Goal: Check status: Check status

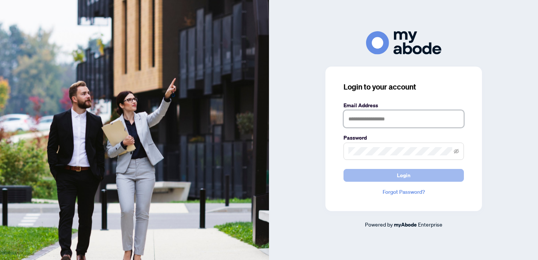
type input "**********"
click at [399, 175] on span "Login" at bounding box center [404, 175] width 14 height 12
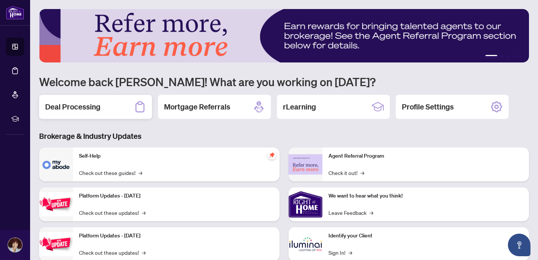
click at [67, 103] on h2 "Deal Processing" at bounding box center [72, 107] width 55 height 11
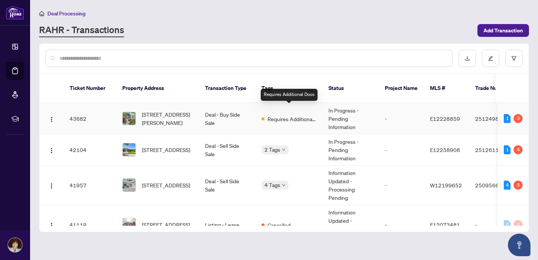
click at [291, 115] on span "Requires Additional Docs" at bounding box center [291, 119] width 49 height 8
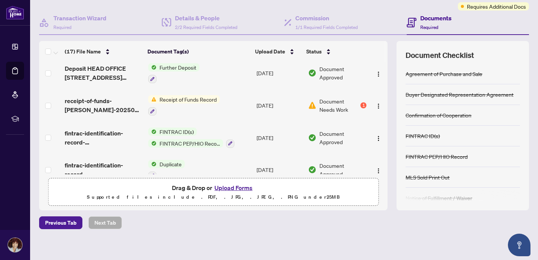
scroll to position [100, 0]
click at [336, 105] on span "Document Needs Work" at bounding box center [338, 105] width 39 height 17
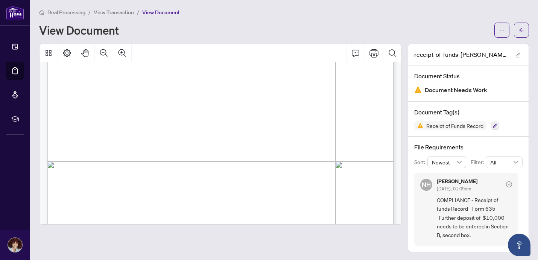
scroll to position [196, 0]
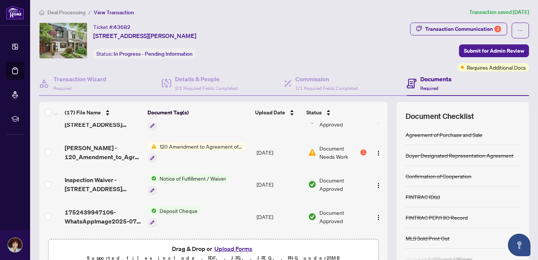
scroll to position [244, 0]
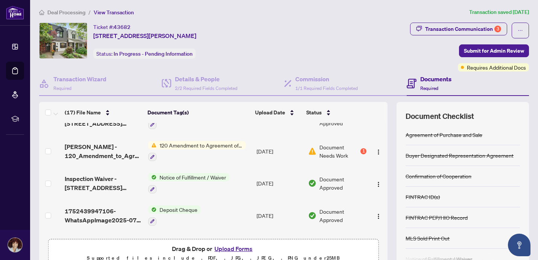
click at [330, 146] on span "Document Needs Work" at bounding box center [338, 151] width 39 height 17
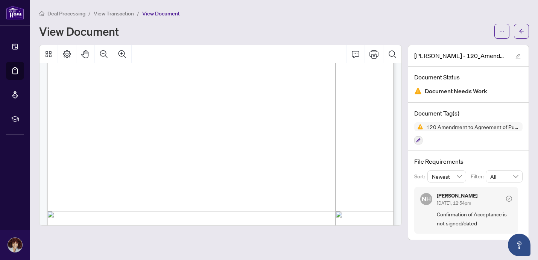
scroll to position [609, 0]
